Goal: Navigation & Orientation: Find specific page/section

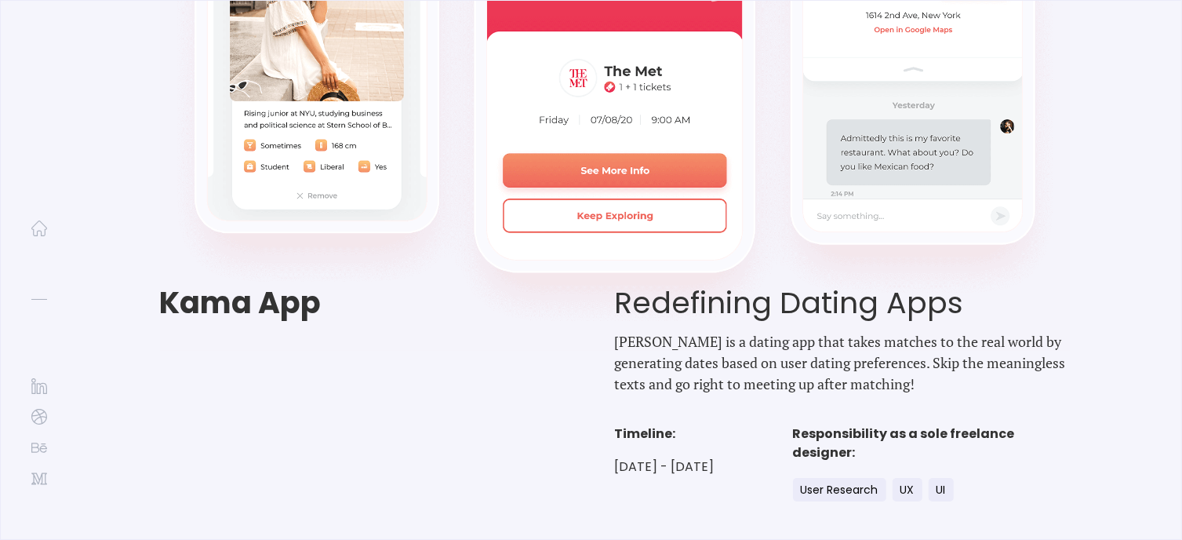
click at [778, 240] on img at bounding box center [592, 176] width 1020 height 350
click at [38, 230] on img at bounding box center [39, 228] width 16 height 16
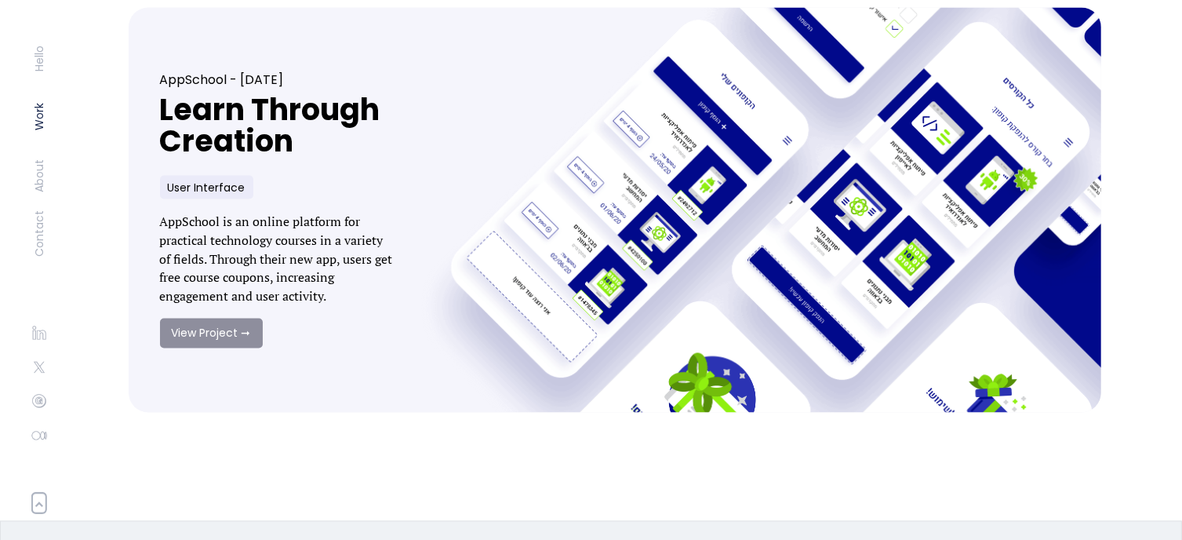
scroll to position [2510, 0]
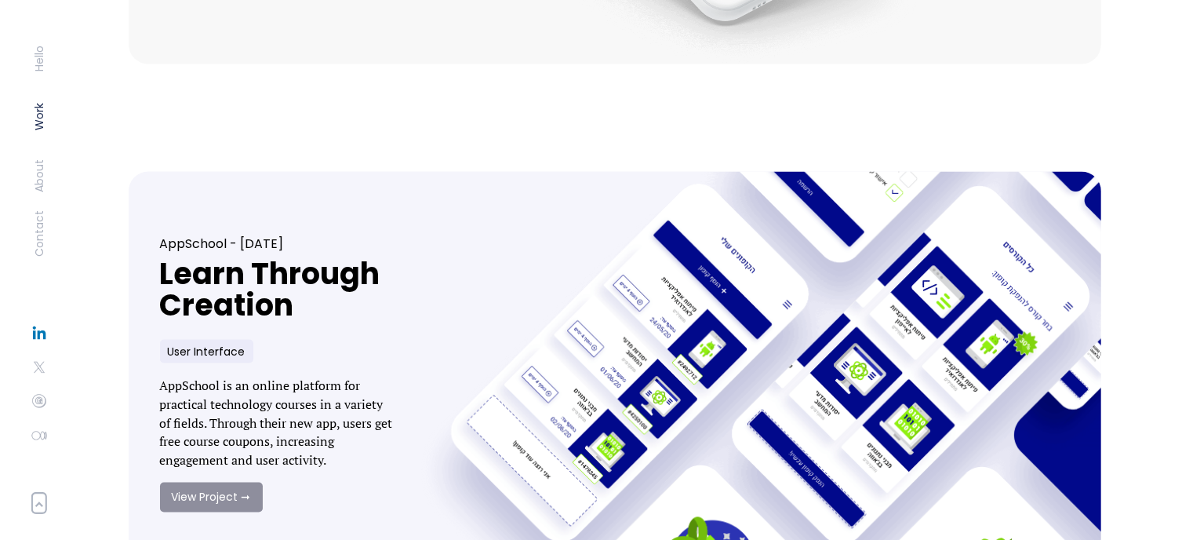
click at [40, 334] on img at bounding box center [39, 332] width 17 height 17
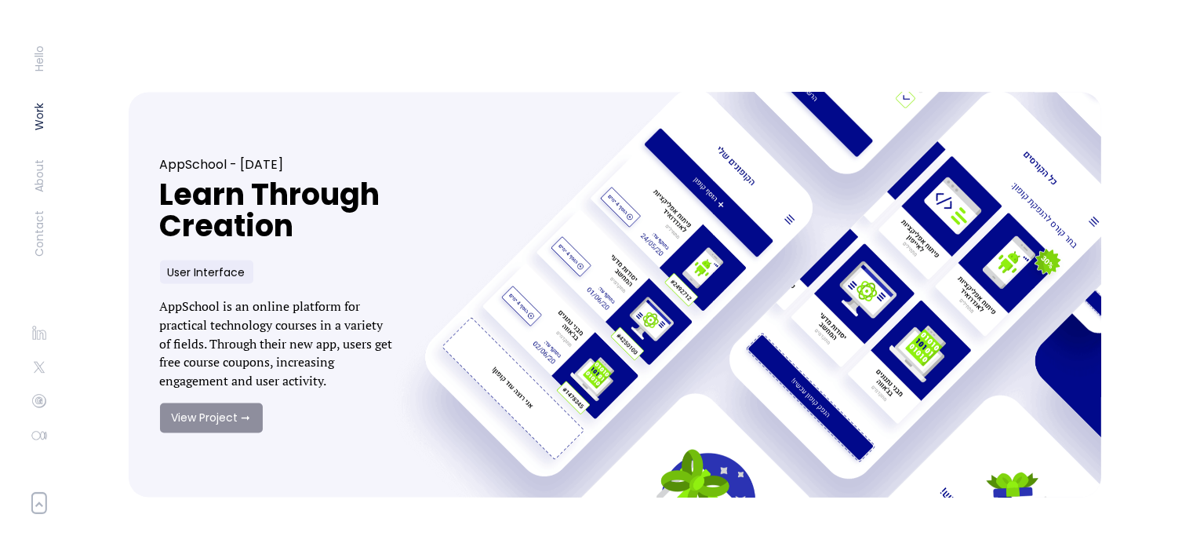
scroll to position [2588, 0]
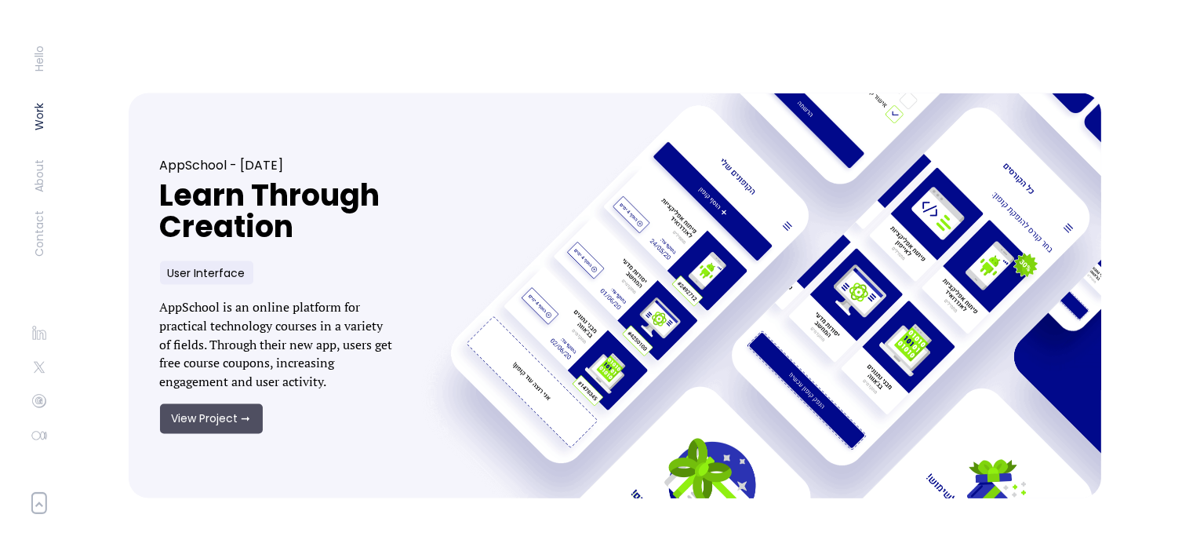
click at [242, 419] on link "View Project ➞" at bounding box center [211, 419] width 103 height 30
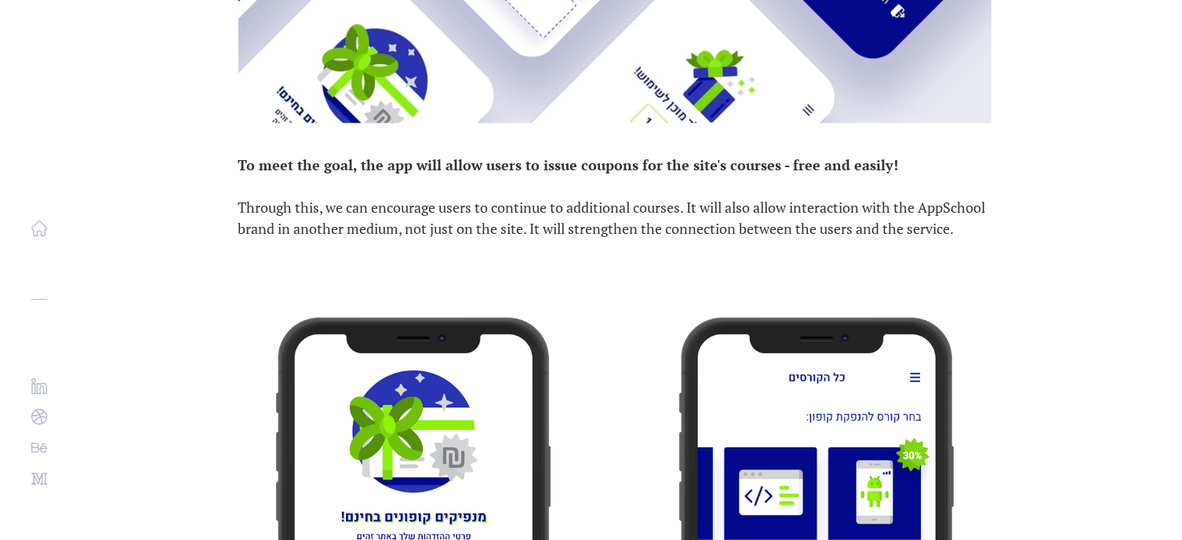
scroll to position [1961, 0]
